Goal: Information Seeking & Learning: Find specific fact

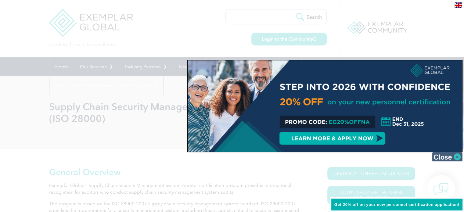
click at [459, 159] on img at bounding box center [447, 156] width 30 height 9
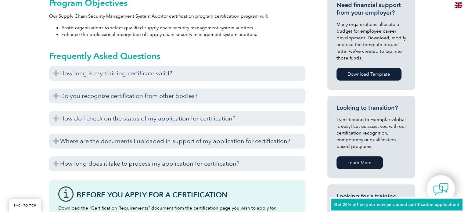
scroll to position [294, 0]
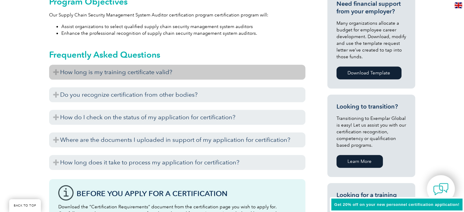
click at [60, 65] on h3 "How long is my training certificate valid?" at bounding box center [177, 72] width 256 height 15
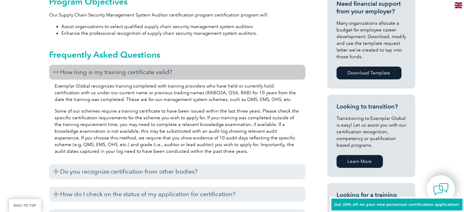
click at [60, 65] on h3 "How long is my training certificate valid?" at bounding box center [177, 72] width 256 height 15
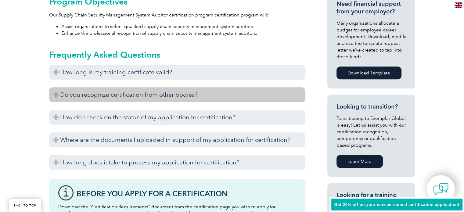
click at [57, 88] on h3 "Do you recognize certification from other bodies?" at bounding box center [177, 94] width 256 height 15
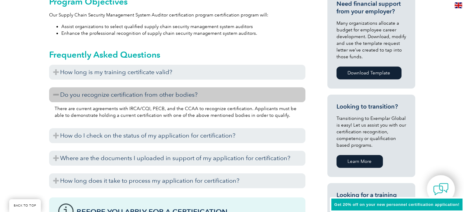
click at [57, 88] on h3 "Do you recognize certification from other bodies?" at bounding box center [177, 94] width 256 height 15
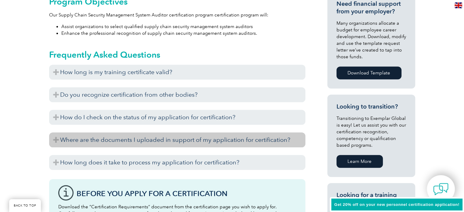
click at [56, 133] on h3 "Where are the documents I uploaded in support of my application for certificati…" at bounding box center [177, 139] width 256 height 15
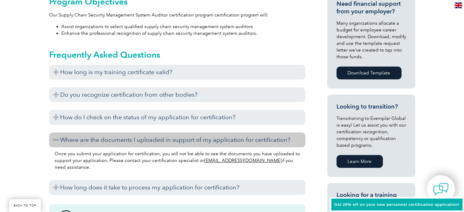
click at [56, 133] on h3 "Where are the documents I uploaded in support of my application for certificati…" at bounding box center [177, 139] width 256 height 15
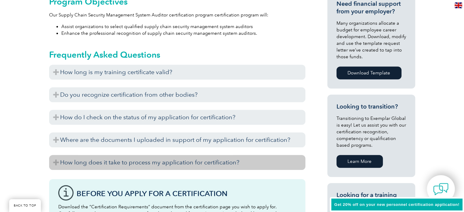
click at [58, 155] on h3 "How long does it take to process my application for certification?" at bounding box center [177, 162] width 256 height 15
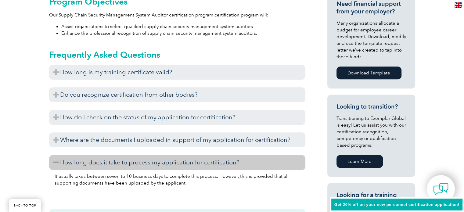
click at [58, 155] on h3 "How long does it take to process my application for certification?" at bounding box center [177, 162] width 256 height 15
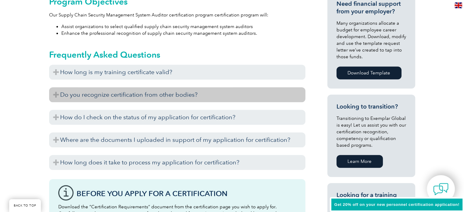
click at [100, 88] on h3 "Do you recognize certification from other bodies?" at bounding box center [177, 94] width 256 height 15
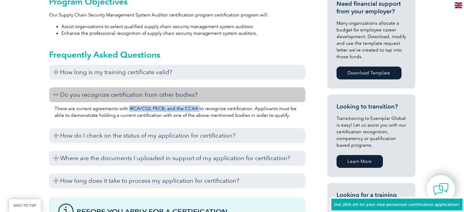
drag, startPoint x: 127, startPoint y: 101, endPoint x: 194, endPoint y: 100, distance: 66.8
click at [194, 105] on p "There are current agreements with IRCA/CQI, PECB, and the CCAA to recognize cer…" at bounding box center [177, 111] width 245 height 13
copy p "IRCA/CQI, PECB, and the CCAA"
